Goal: Task Accomplishment & Management: Manage account settings

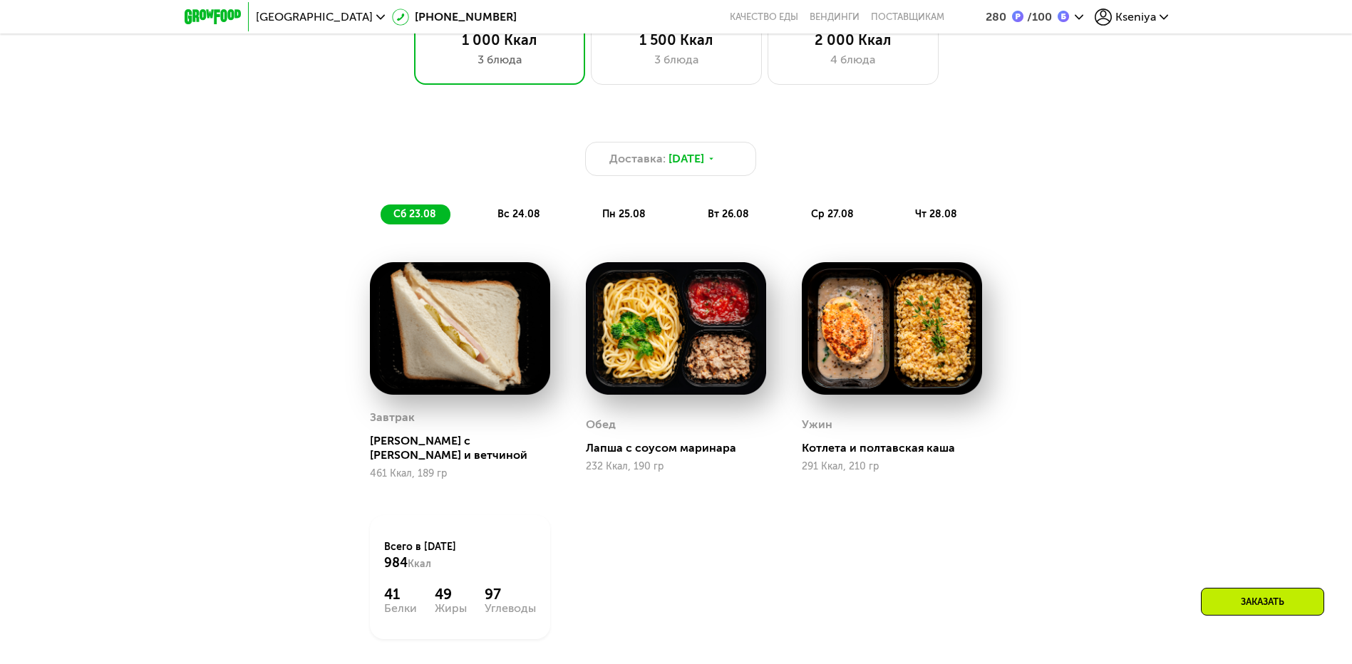
scroll to position [1069, 0]
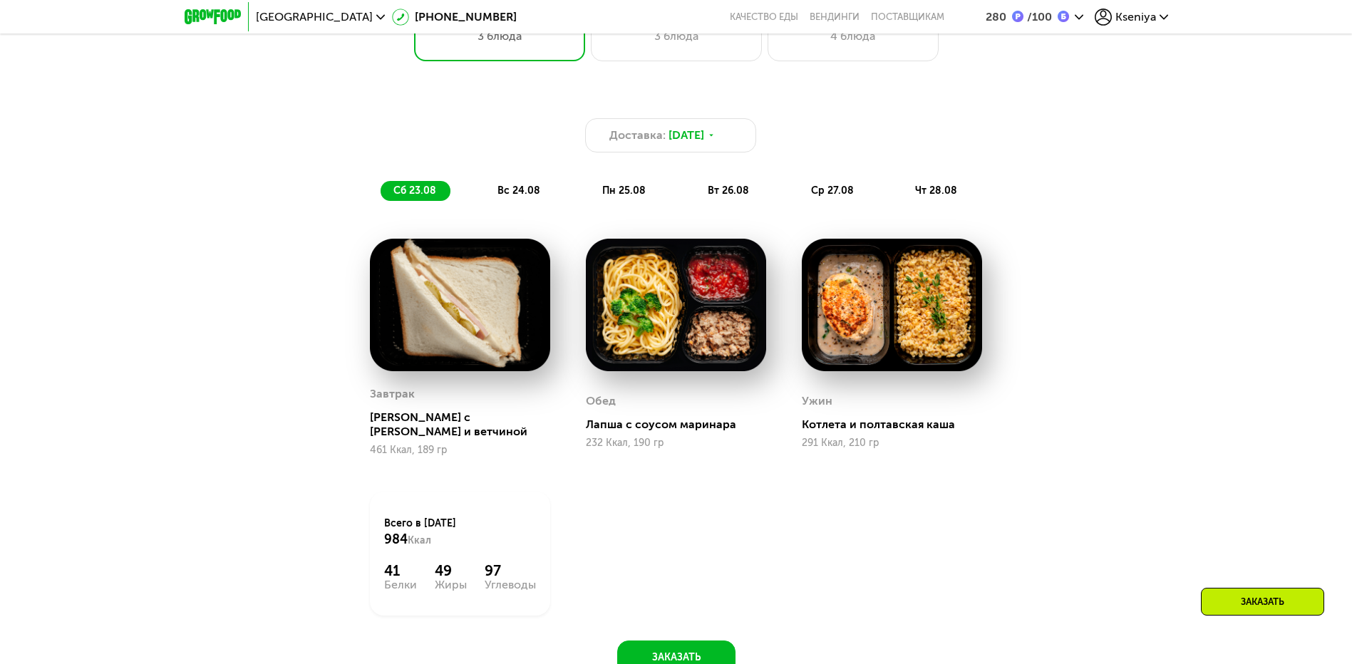
click at [520, 195] on span "вс 24.08" at bounding box center [518, 191] width 43 height 12
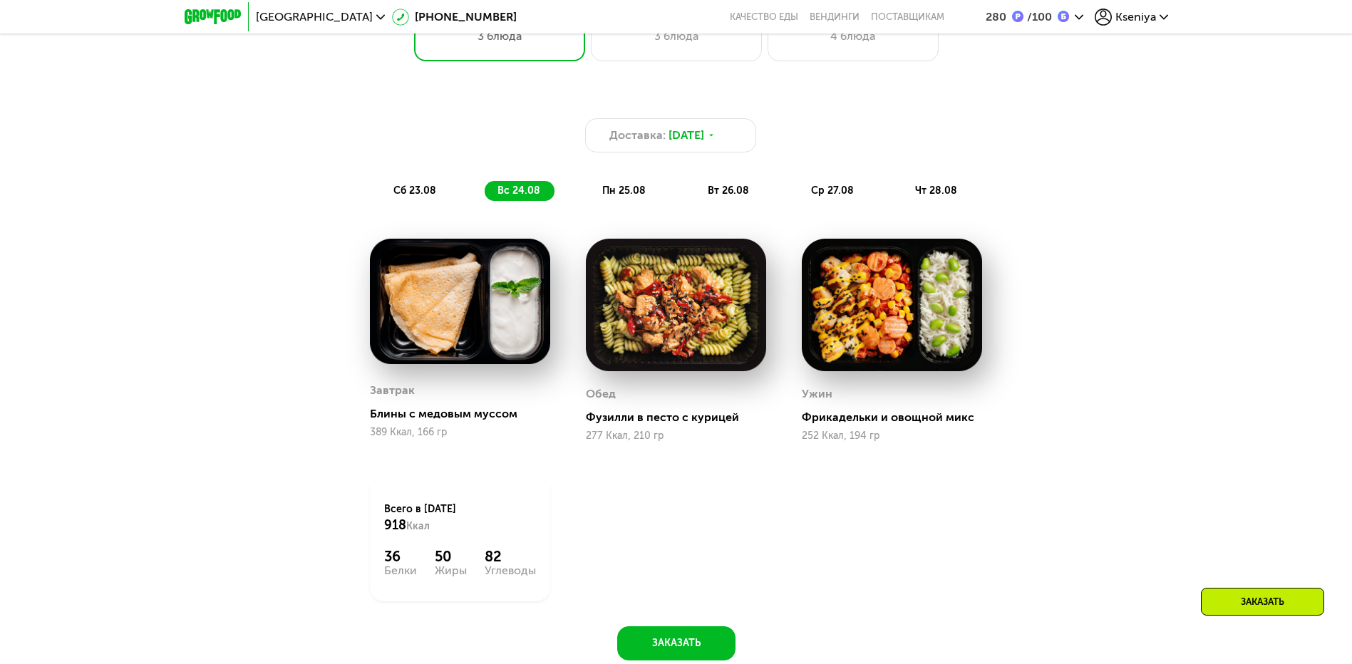
click at [622, 197] on span "пн 25.08" at bounding box center [623, 191] width 43 height 12
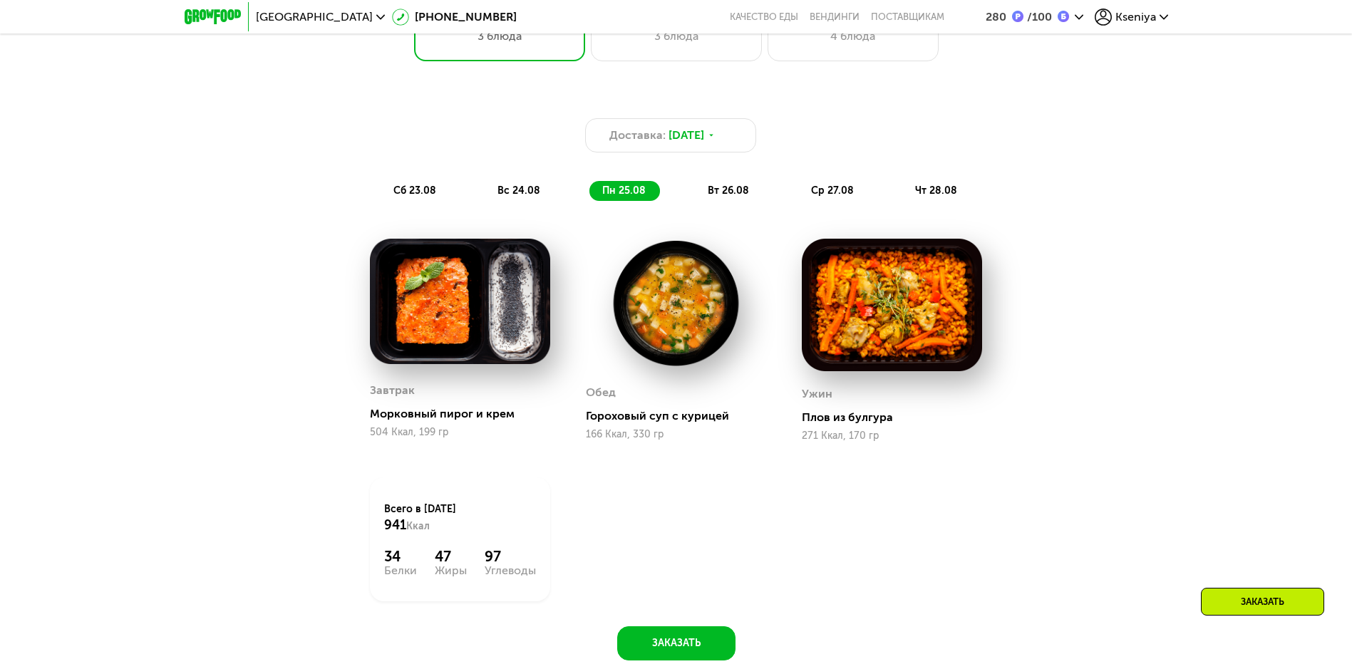
click at [727, 197] on span "вт 26.08" at bounding box center [728, 191] width 41 height 12
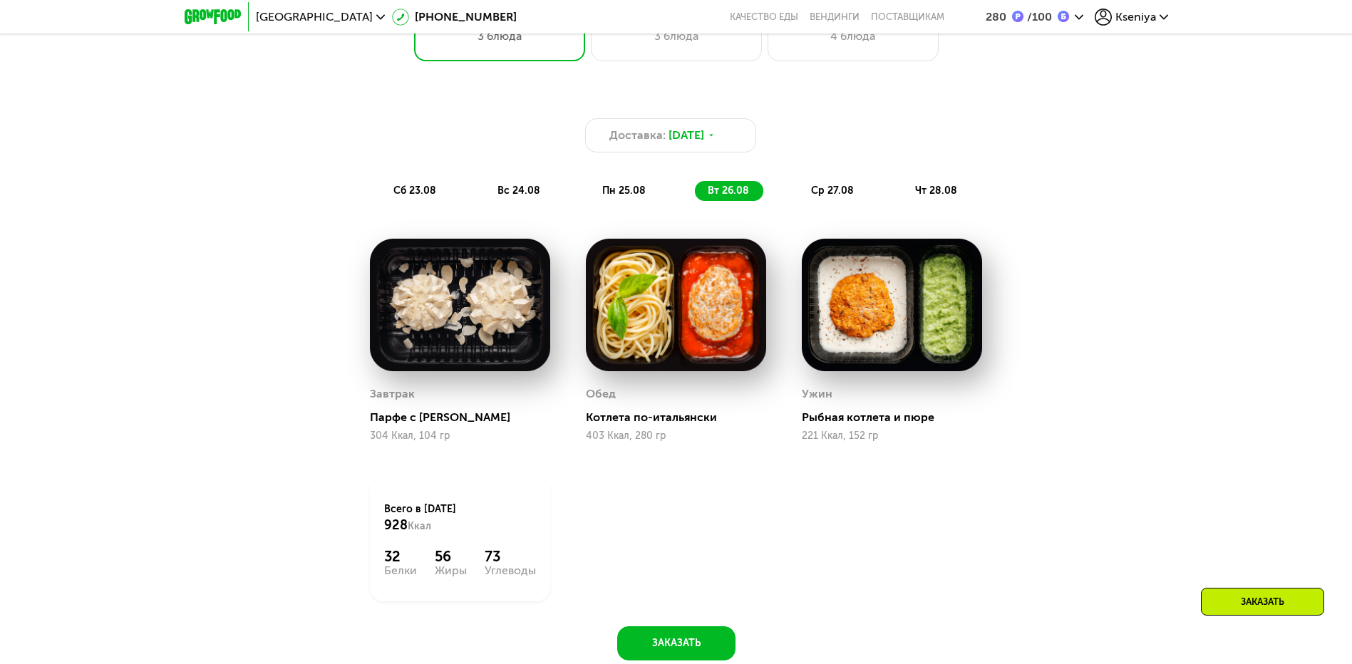
click at [824, 197] on span "ср 27.08" at bounding box center [832, 191] width 43 height 12
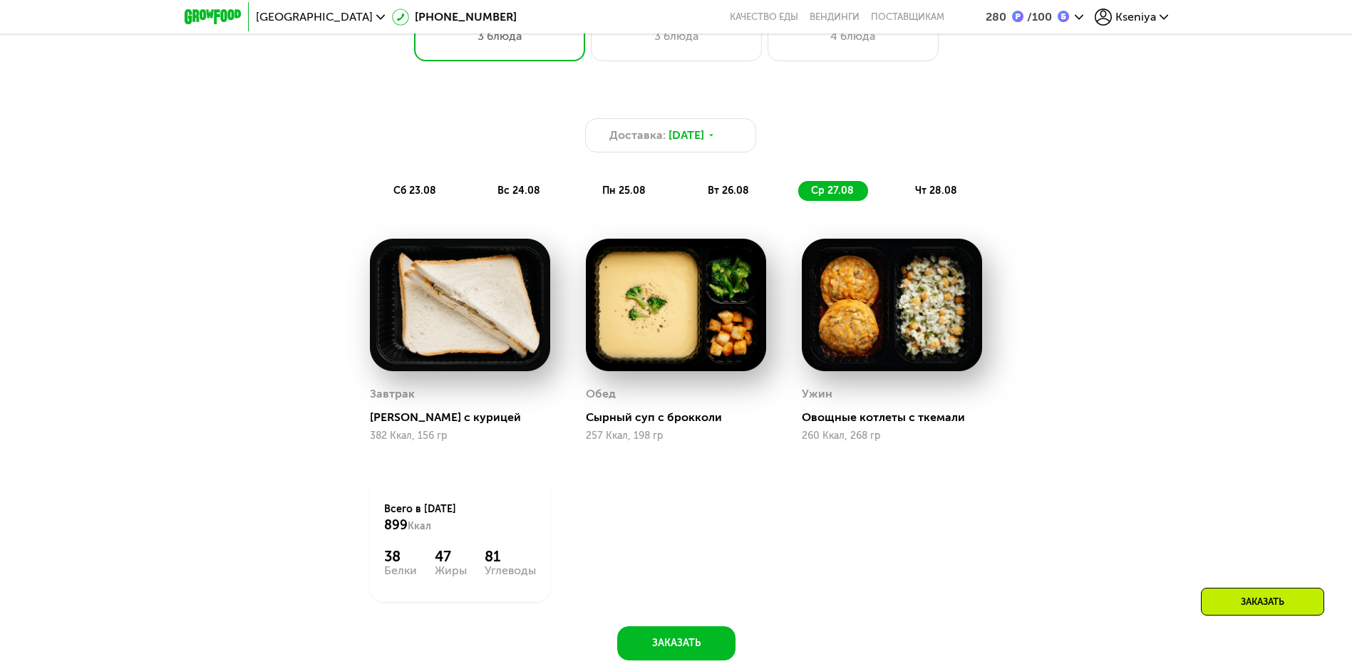
click at [935, 196] on span "чт 28.08" at bounding box center [936, 191] width 42 height 12
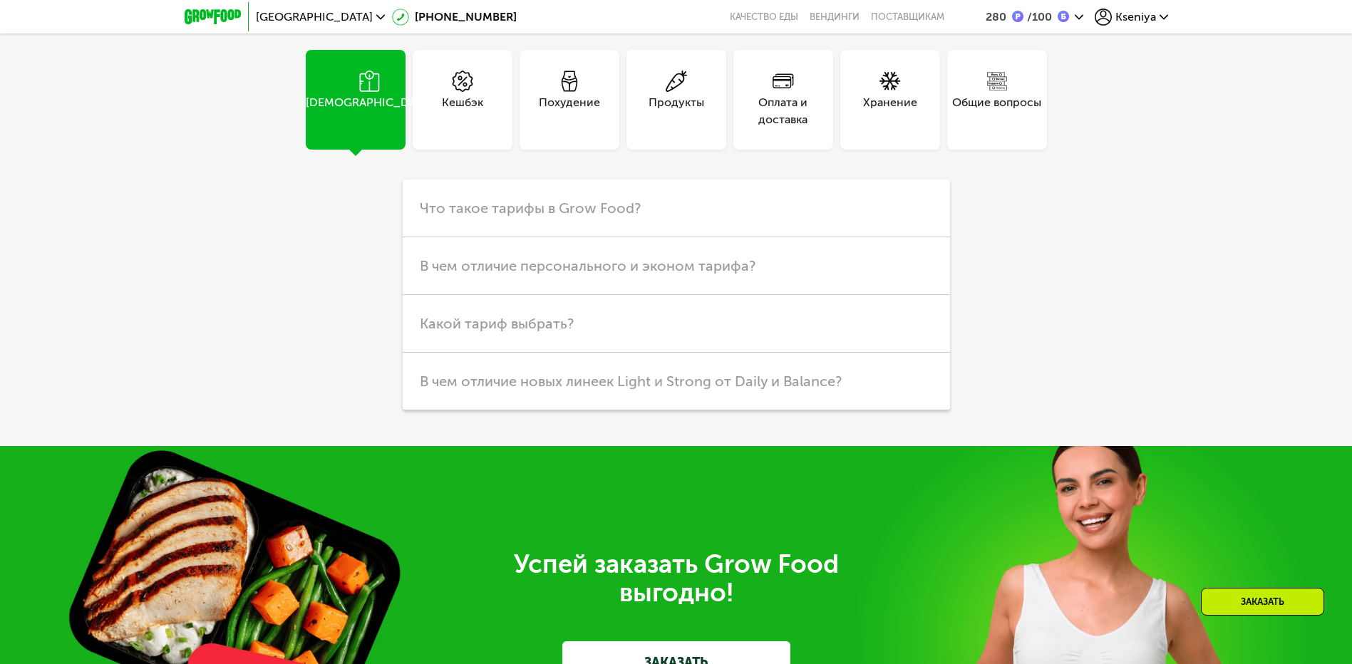
scroll to position [3920, 0]
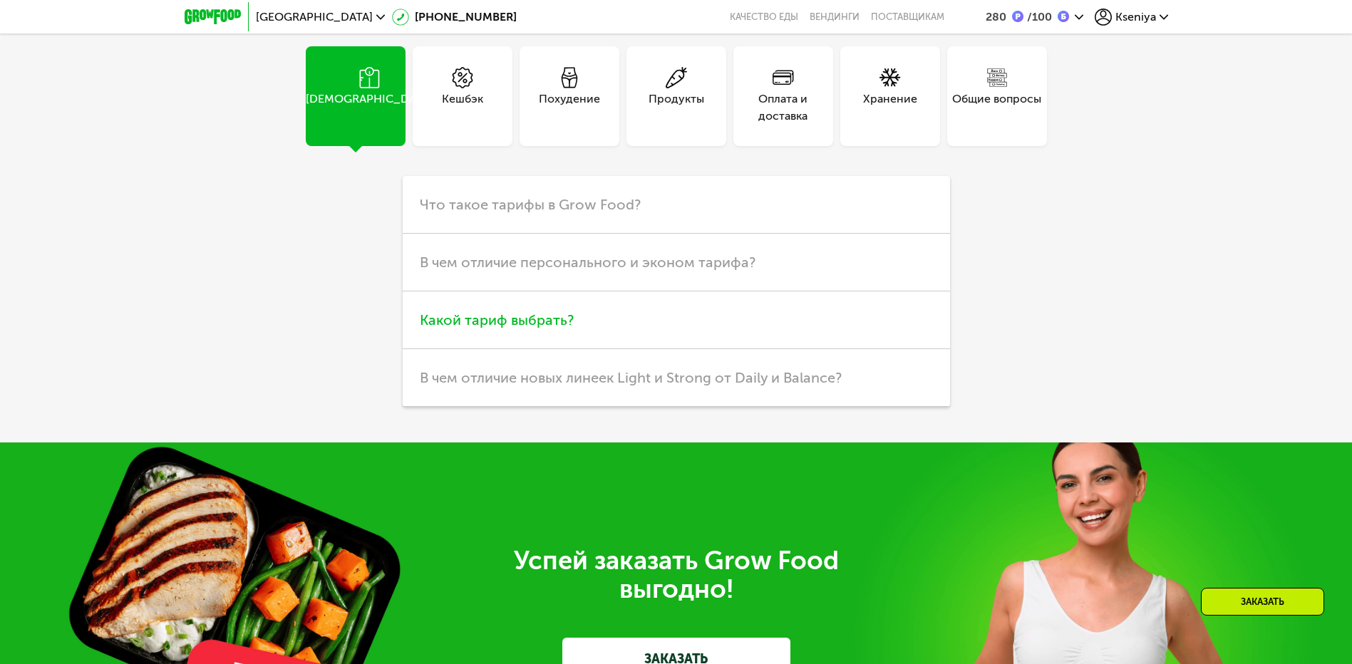
click at [425, 329] on span "Какой тариф выбрать?" at bounding box center [497, 319] width 154 height 17
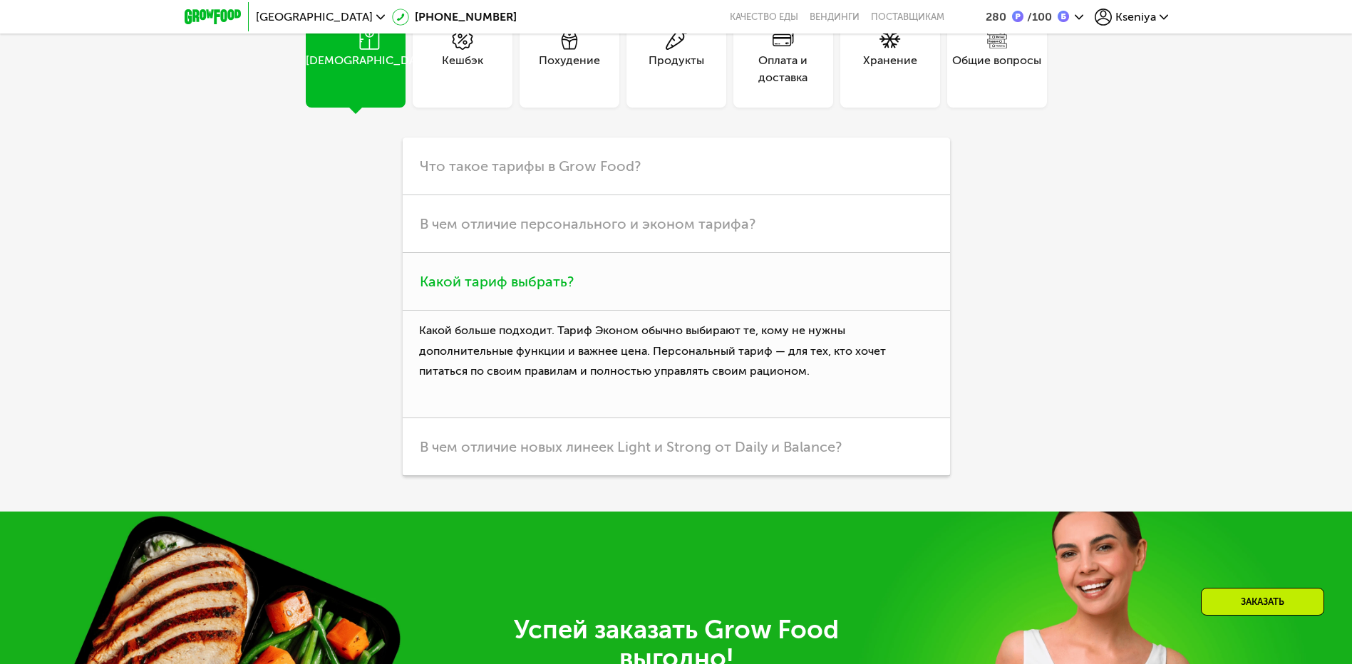
scroll to position [3991, 0]
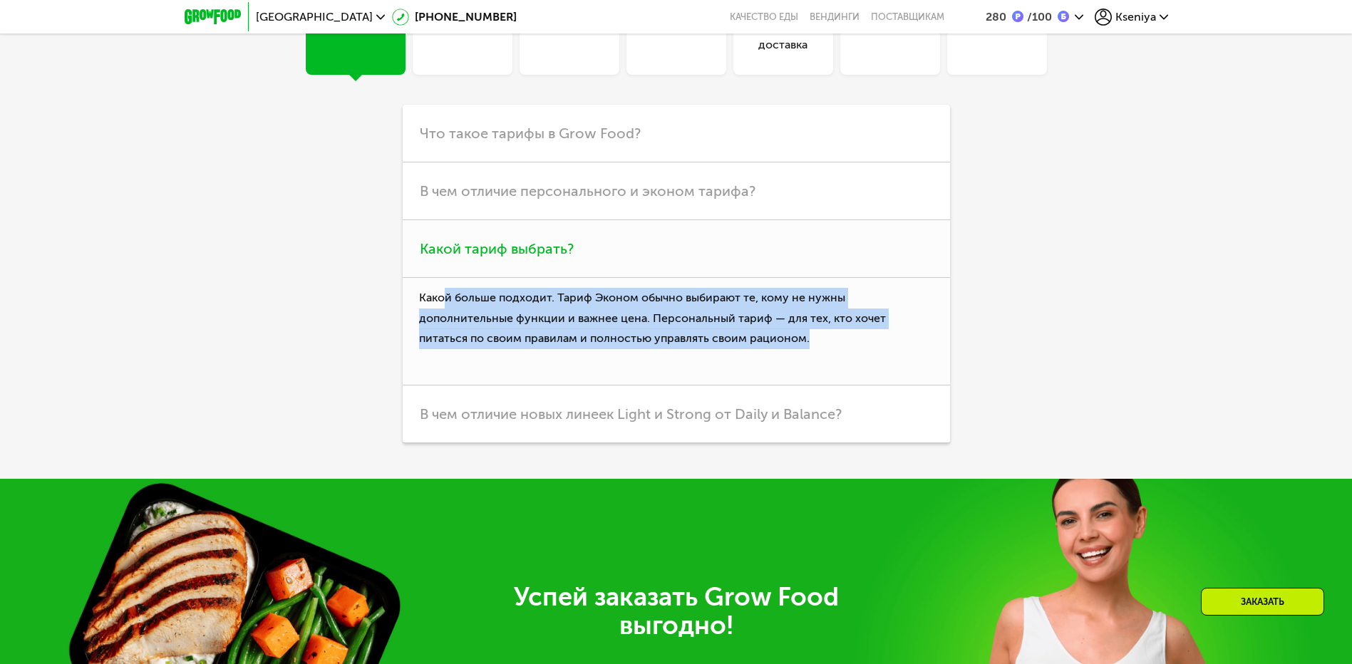
drag, startPoint x: 447, startPoint y: 413, endPoint x: 819, endPoint y: 449, distance: 373.7
click at [819, 386] on p "Какой больше подходит. Тариф Эконом обычно выбирают те, кому не нужны дополните…" at bounding box center [676, 332] width 547 height 108
click at [639, 386] on p "Какой больше подходит. Тариф Эконом обычно выбирают те, кому не нужны дополните…" at bounding box center [676, 332] width 547 height 108
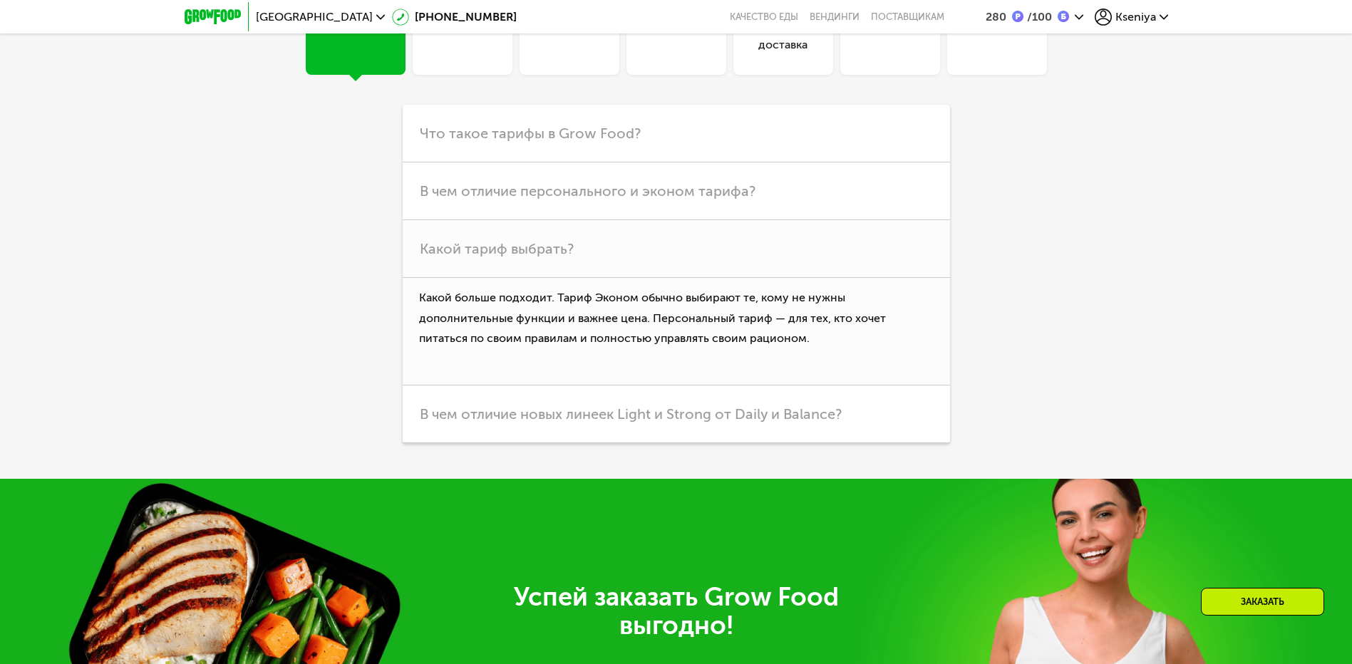
click at [590, 53] on div "Похудение" at bounding box center [569, 36] width 61 height 34
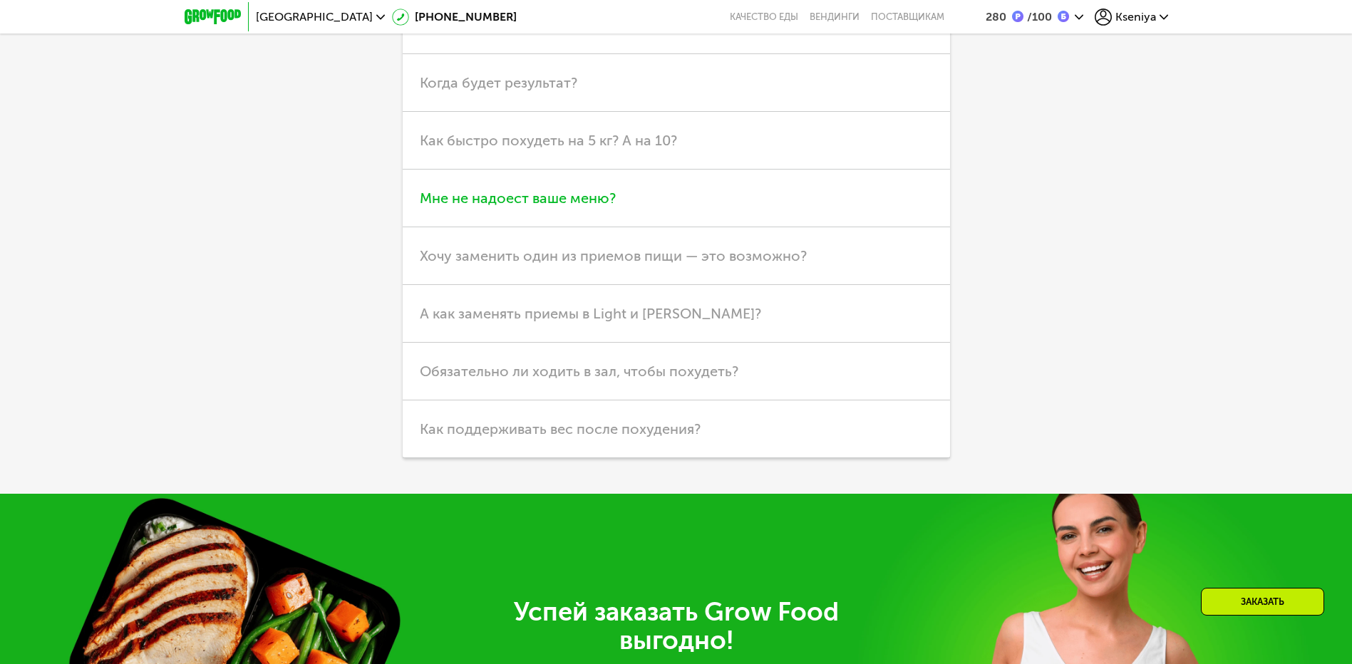
scroll to position [4134, 0]
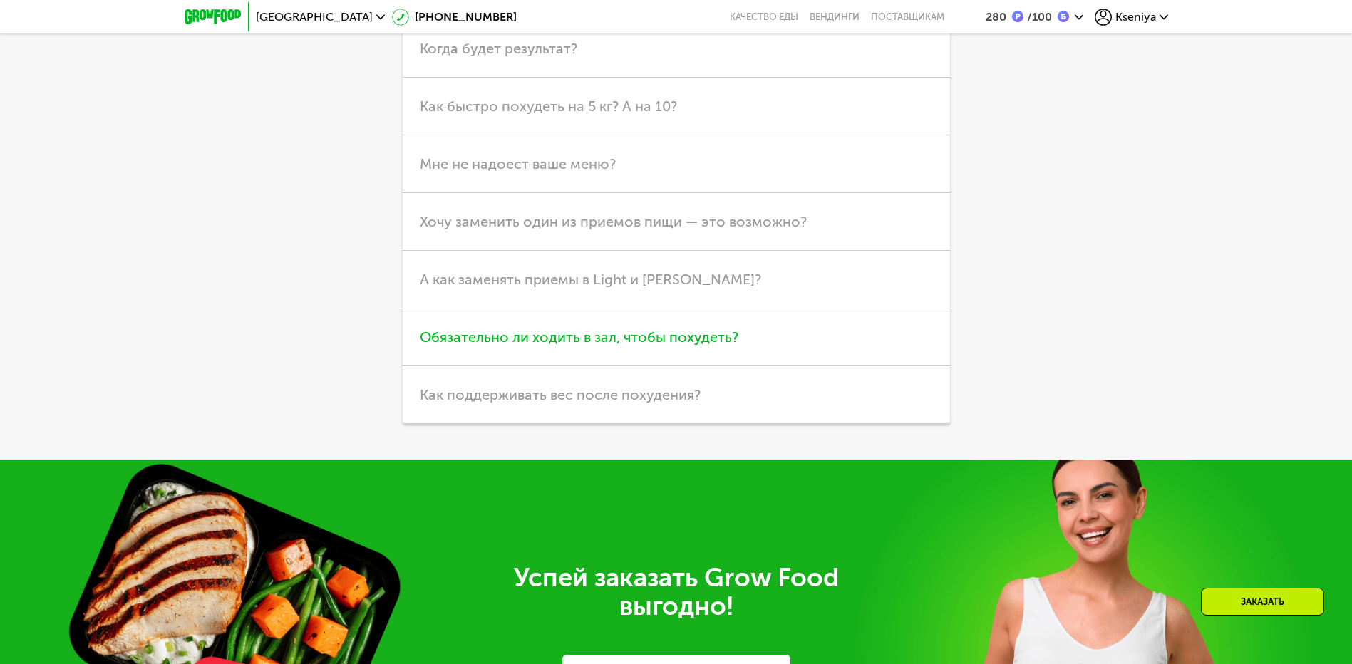
click at [696, 346] on span "Обязательно ли ходить в зал, чтобы похудеть?" at bounding box center [579, 337] width 319 height 17
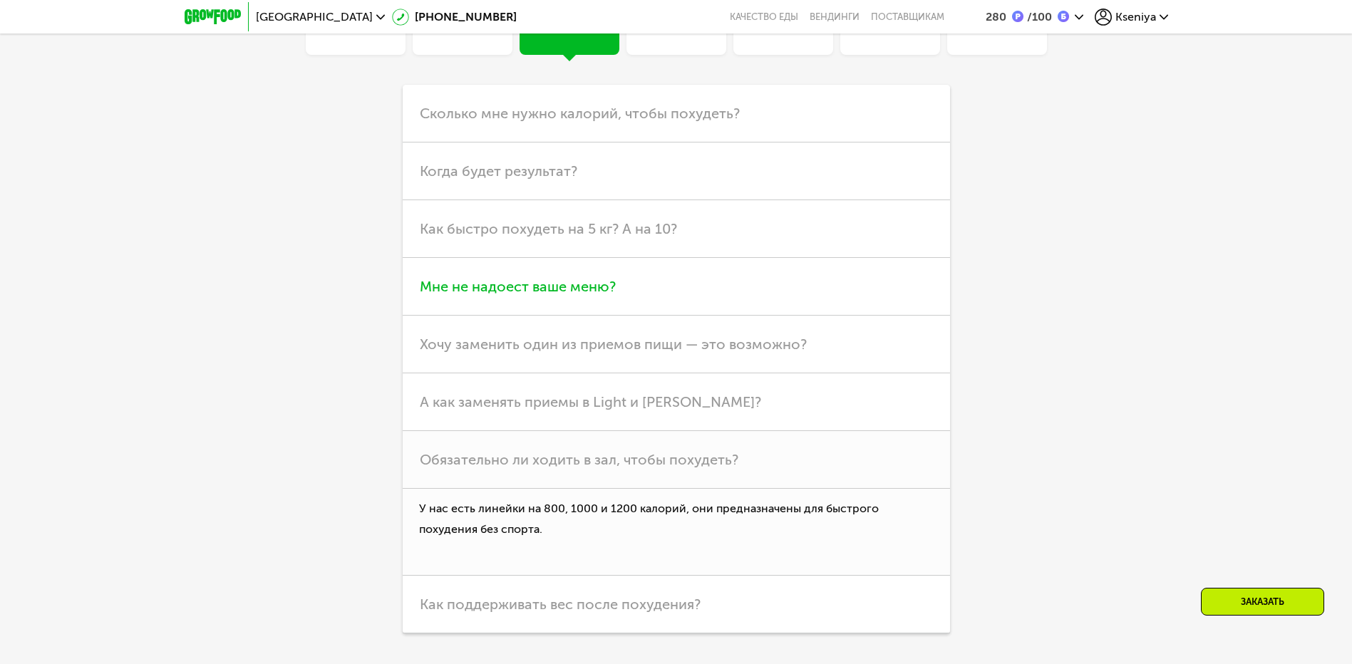
scroll to position [3920, 0]
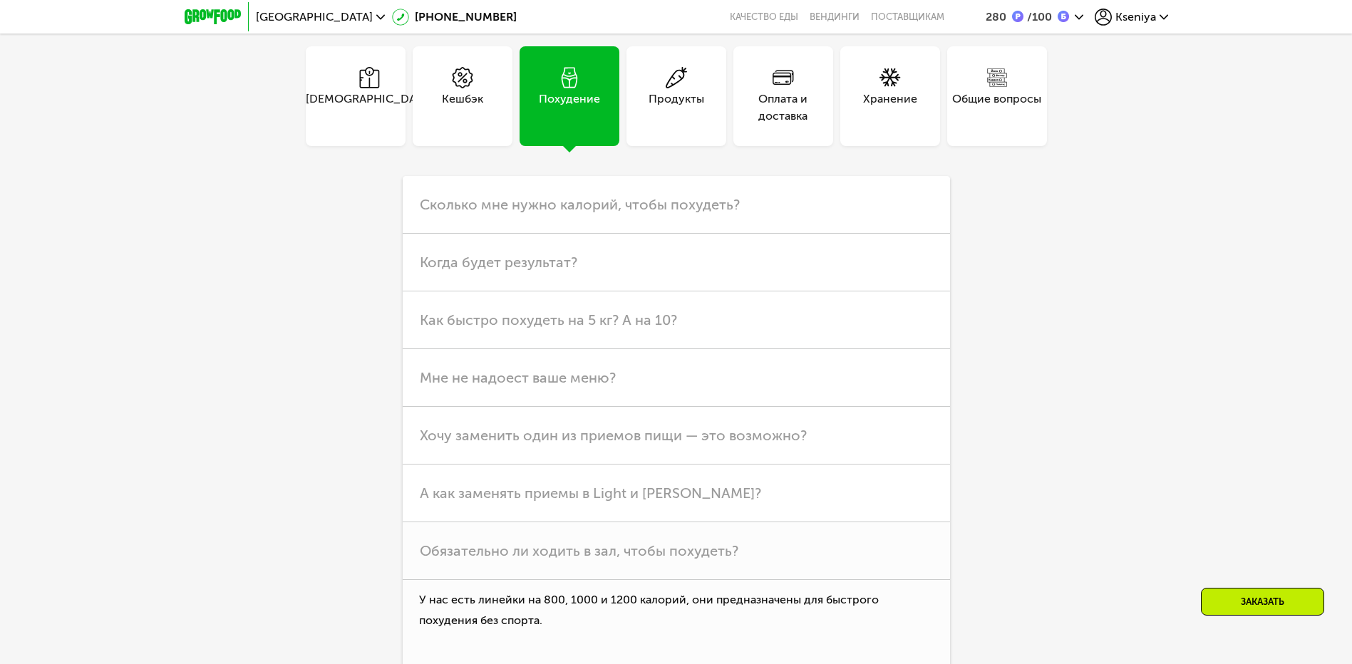
click at [984, 146] on div "Общие вопросы" at bounding box center [997, 96] width 100 height 100
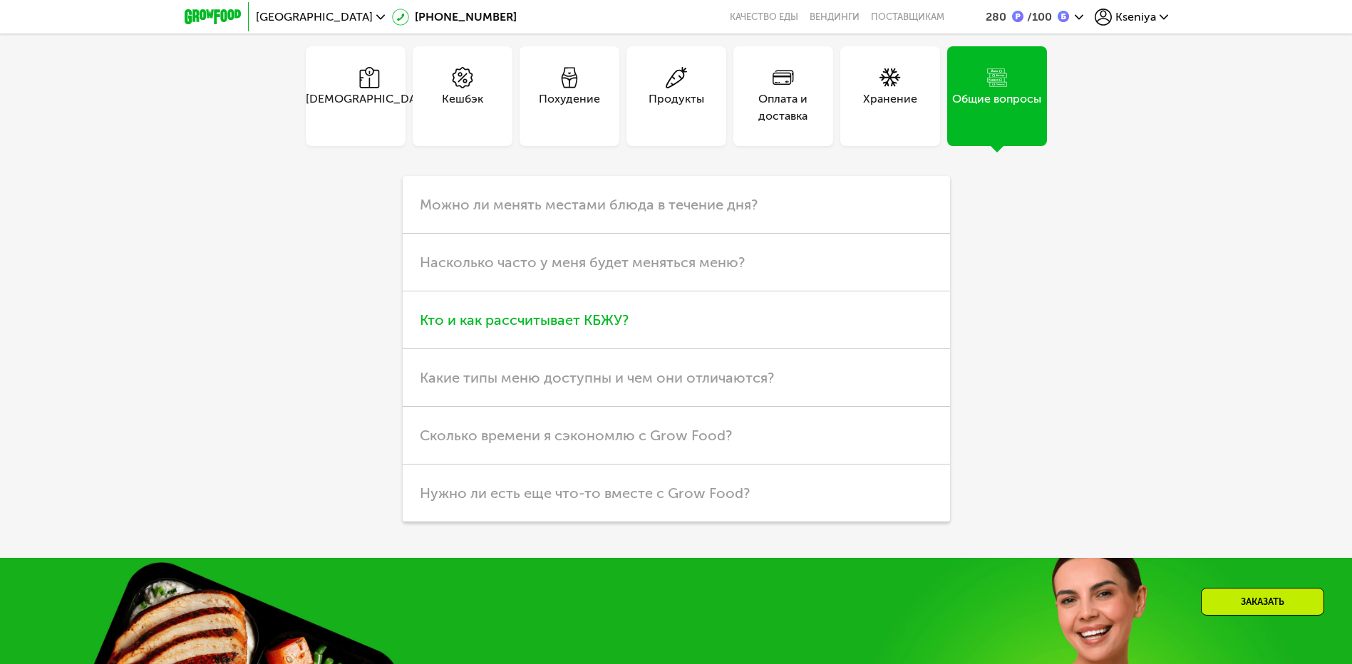
click at [429, 329] on span "Кто и как рассчитывает КБЖУ?" at bounding box center [524, 319] width 209 height 17
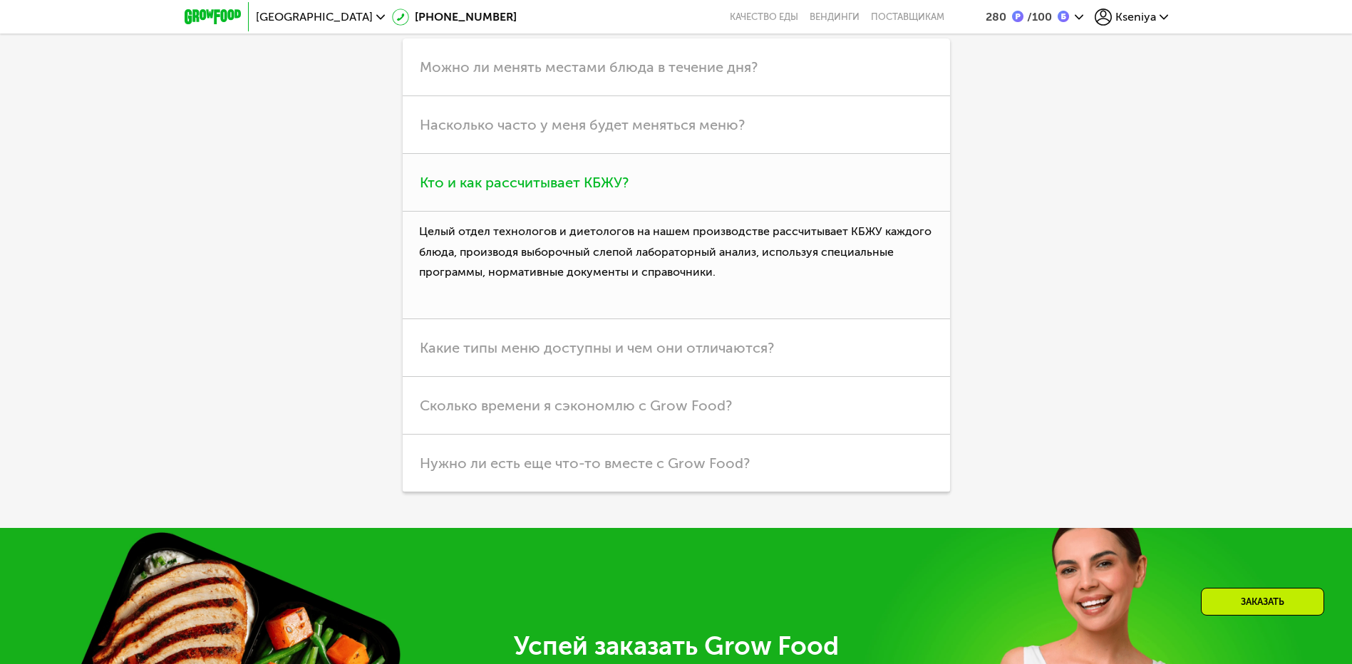
scroll to position [4062, 0]
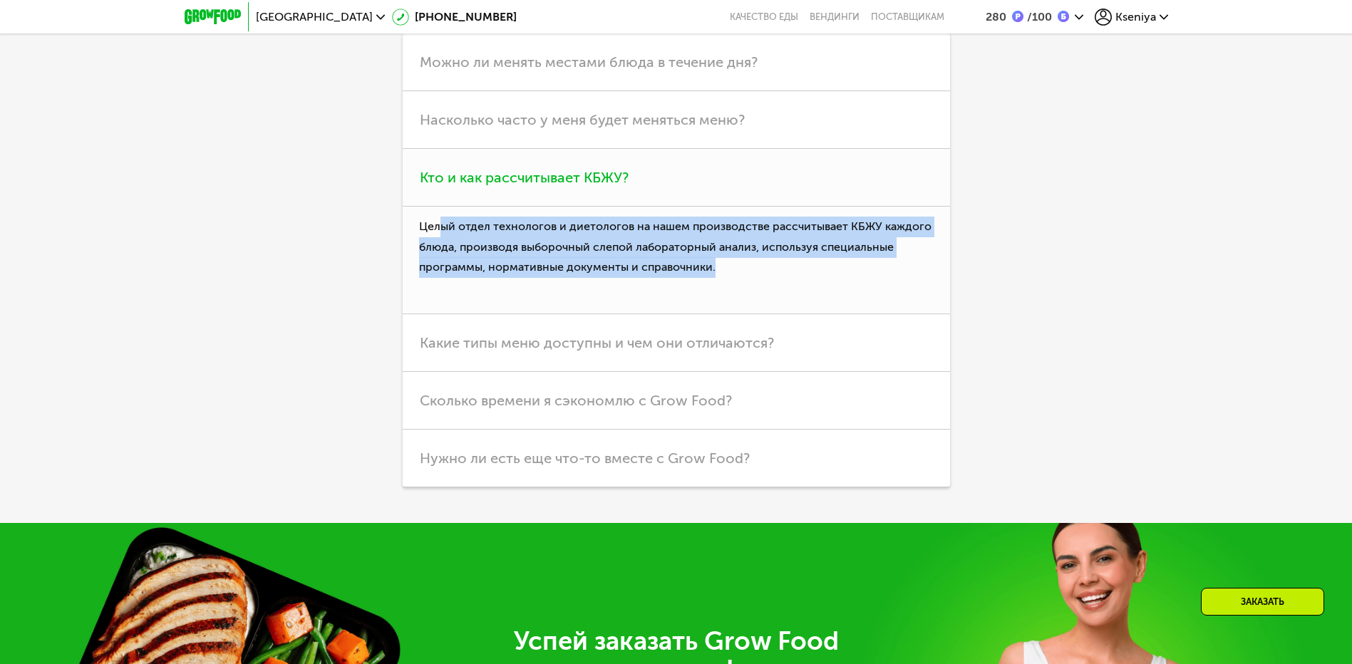
drag, startPoint x: 439, startPoint y: 339, endPoint x: 772, endPoint y: 397, distance: 337.9
click at [772, 314] on p "Целый отдел технологов и диетологов на нашем производстве рассчитывает КБЖУ каж…" at bounding box center [676, 261] width 547 height 108
click at [540, 314] on p "Целый отдел технологов и диетологов на нашем производстве рассчитывает КБЖУ каж…" at bounding box center [676, 261] width 547 height 108
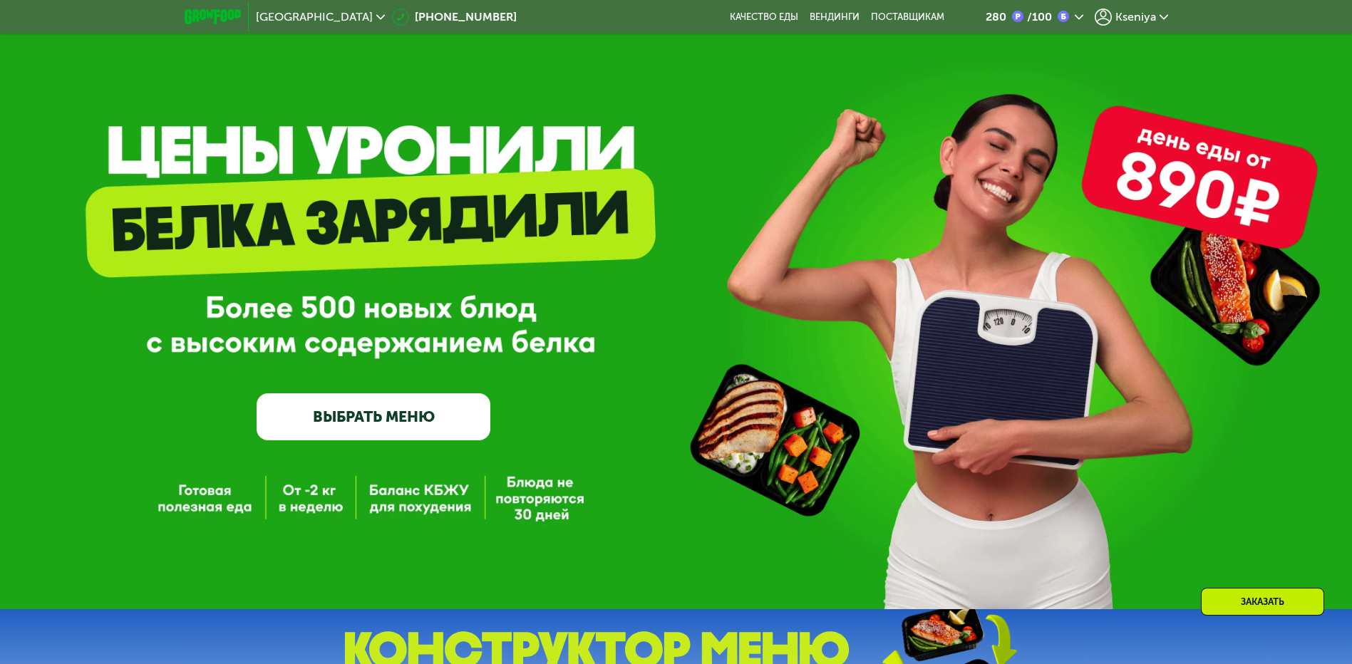
scroll to position [0, 0]
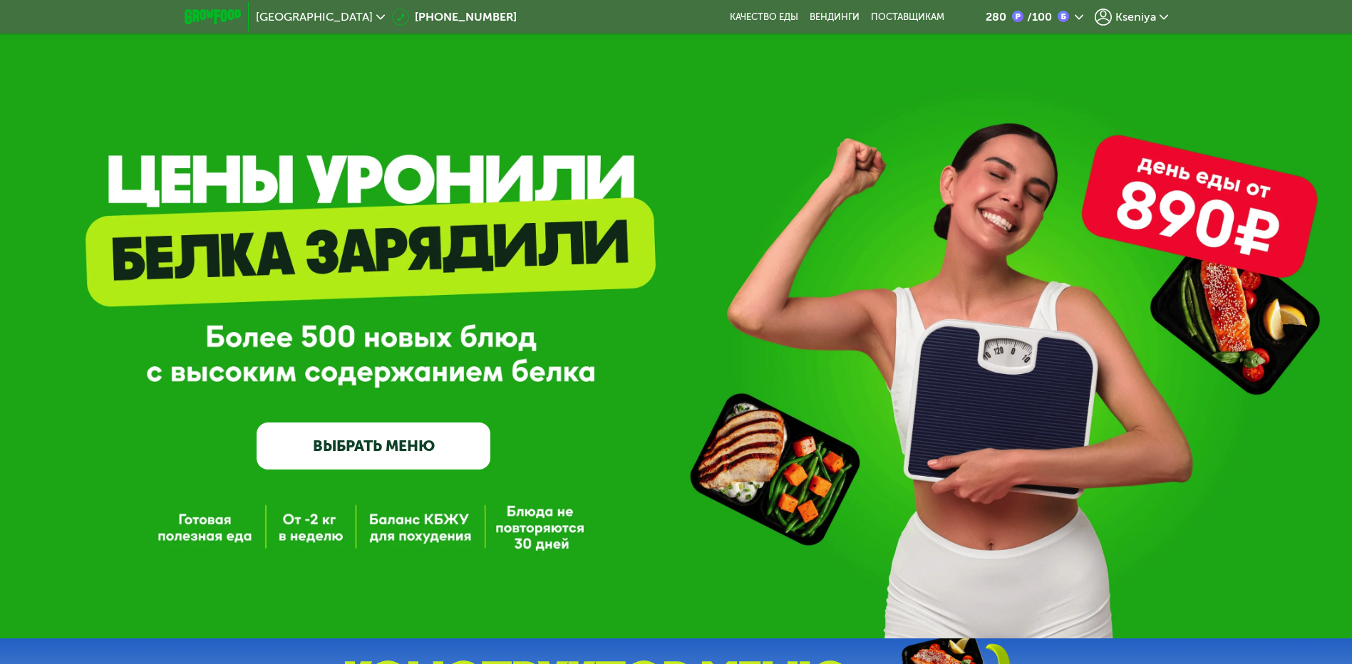
click at [1146, 11] on span "Kseniya" at bounding box center [1135, 16] width 41 height 11
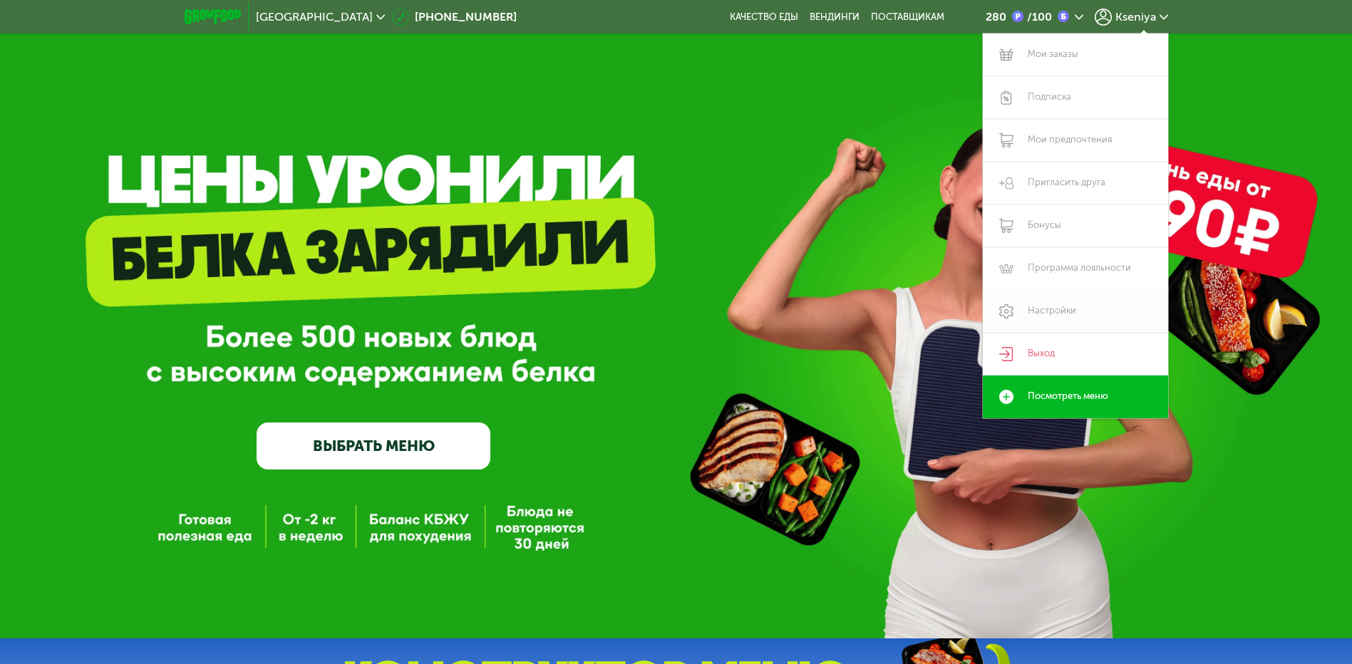
click at [1102, 311] on link "Настройки" at bounding box center [1075, 311] width 185 height 43
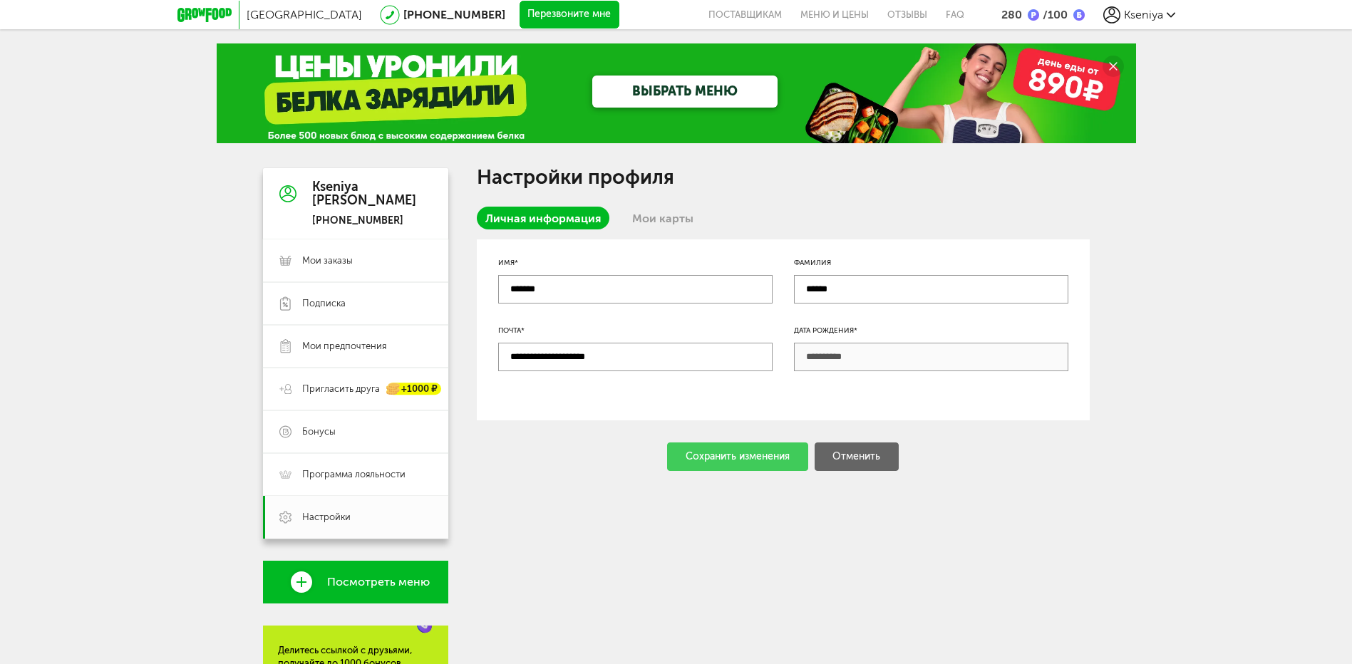
click at [661, 225] on link "Мои карты" at bounding box center [663, 218] width 78 height 23
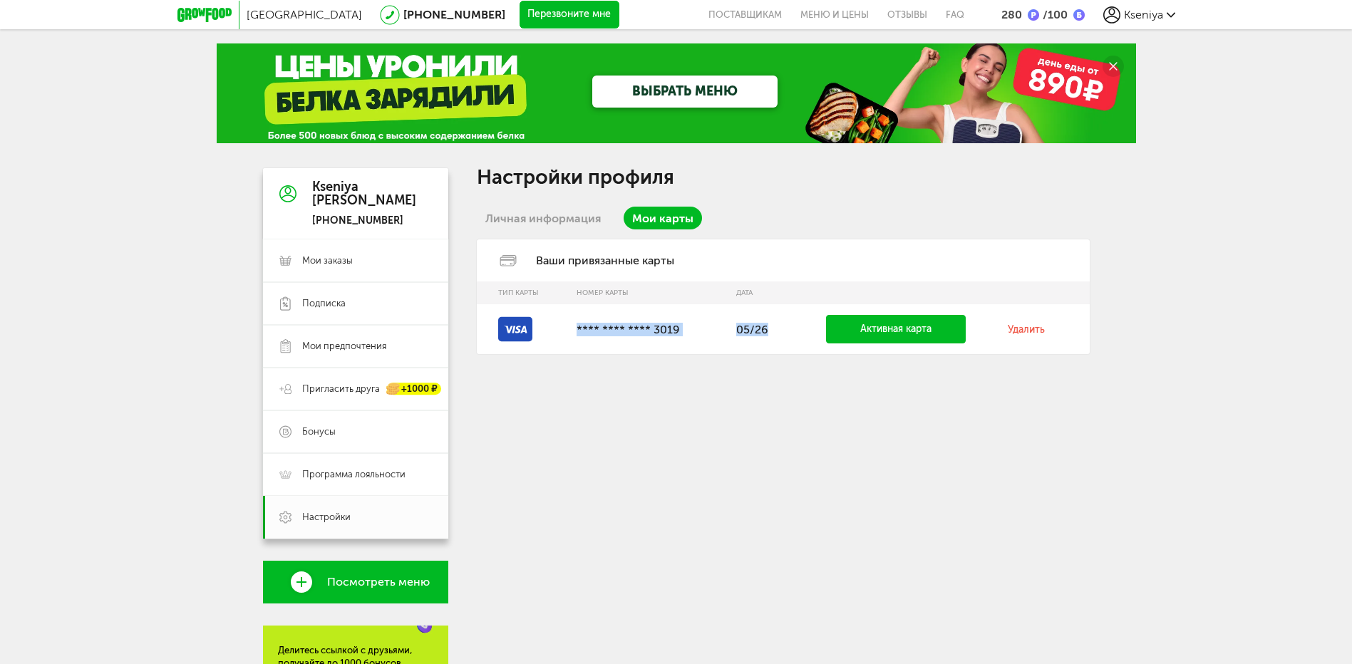
drag, startPoint x: 773, startPoint y: 333, endPoint x: 536, endPoint y: 329, distance: 236.7
click at [536, 329] on tr "**** **** **** 3019 05/26 Активная карта Удалить" at bounding box center [783, 329] width 613 height 50
drag, startPoint x: 536, startPoint y: 329, endPoint x: 502, endPoint y: 282, distance: 57.6
click at [502, 282] on th "Тип карты" at bounding box center [523, 293] width 93 height 23
